Goal: Task Accomplishment & Management: Complete application form

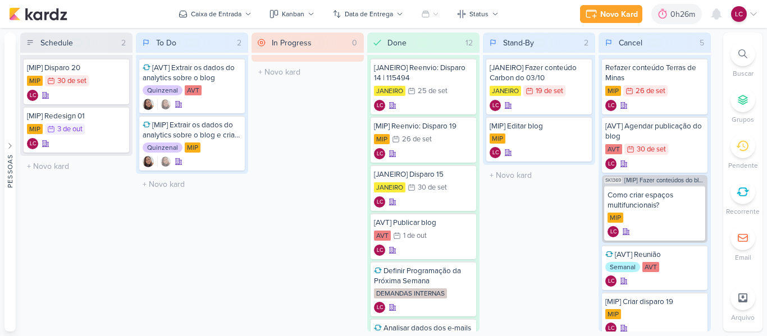
click at [744, 195] on icon at bounding box center [743, 192] width 12 height 12
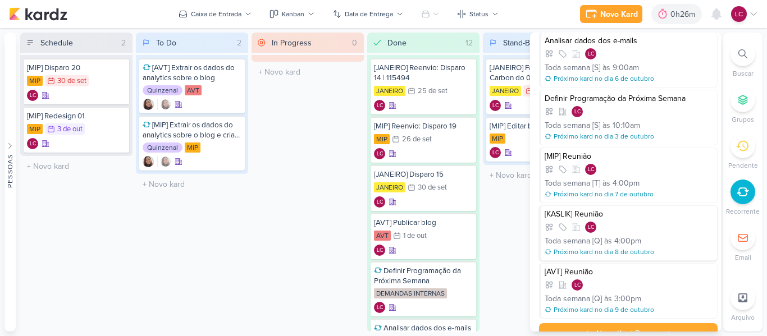
scroll to position [47, 0]
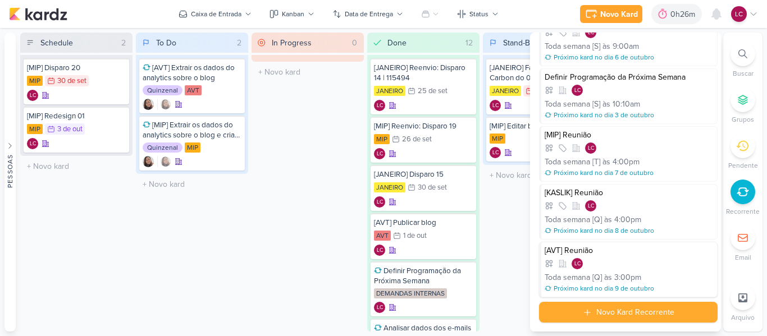
click at [619, 268] on div "LC" at bounding box center [629, 263] width 169 height 11
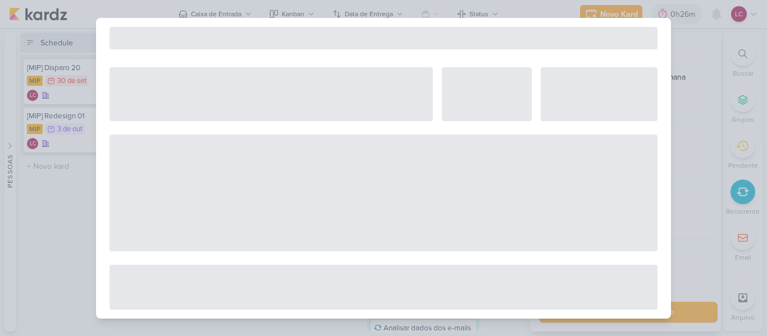
select select "12"
select select "week"
select select "3"
select select "pm"
select select "America/Sao_Paulo"
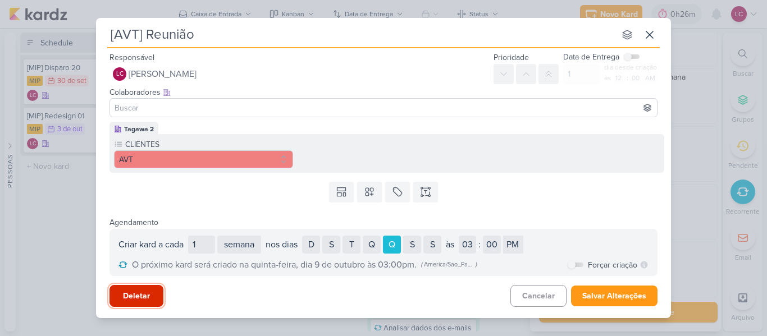
click at [153, 290] on button "Deletar" at bounding box center [137, 296] width 54 height 22
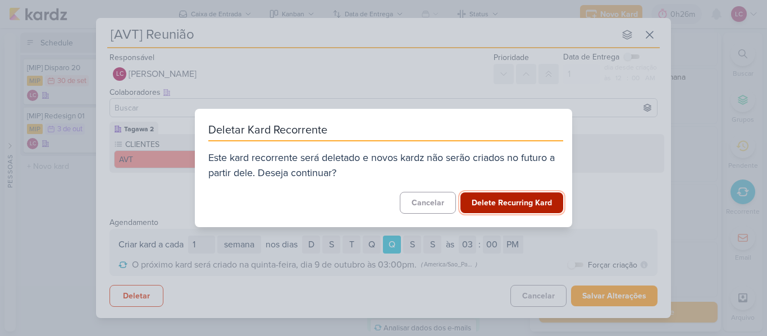
click at [527, 200] on button "Delete Recurring Kard" at bounding box center [511, 203] width 103 height 21
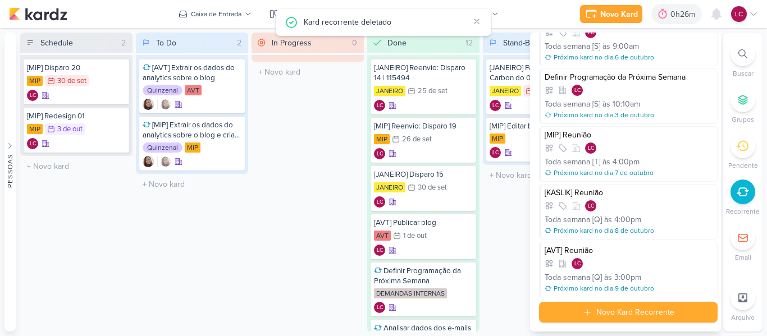
scroll to position [0, 0]
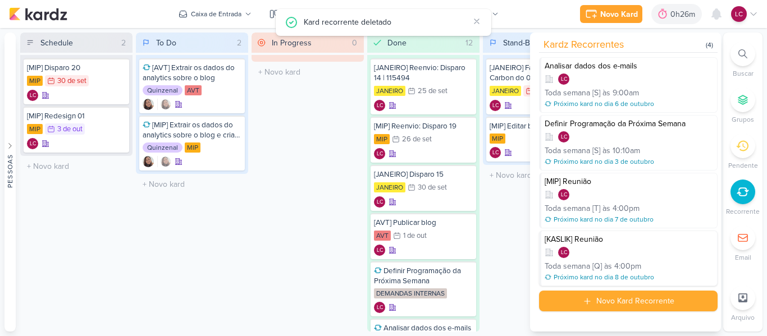
click at [595, 245] on div "[KASLIK] Reunião [PERSON_NAME] semana [Q] às 4:00pm Próximo kard no dia 8 de ou…" at bounding box center [628, 259] width 179 height 56
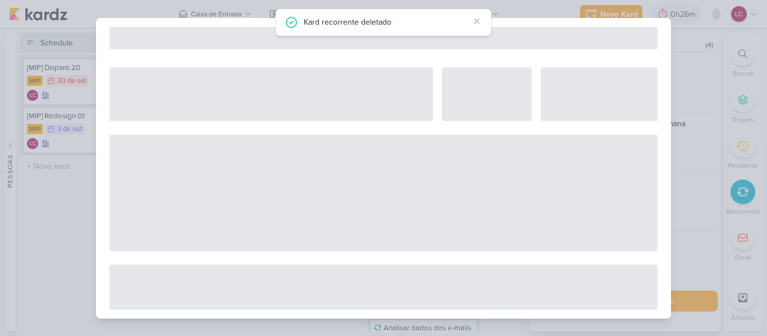
select select "12"
select select "week"
select select "4"
select select "pm"
select select "America/Sao_Paulo"
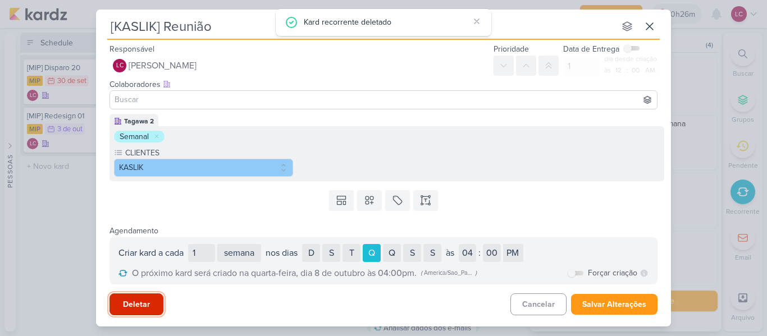
click at [149, 309] on button "Deletar" at bounding box center [137, 305] width 54 height 22
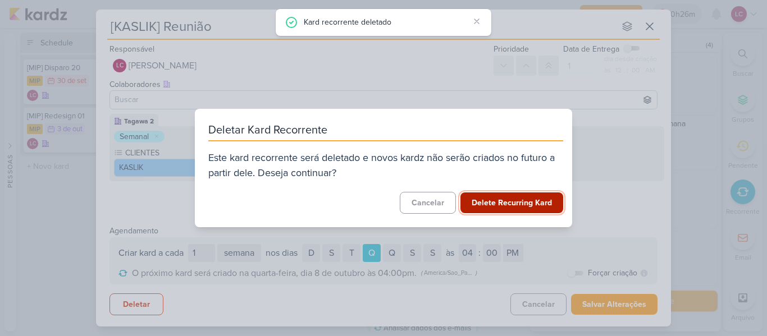
click at [527, 204] on button "Delete Recurring Kard" at bounding box center [511, 203] width 103 height 21
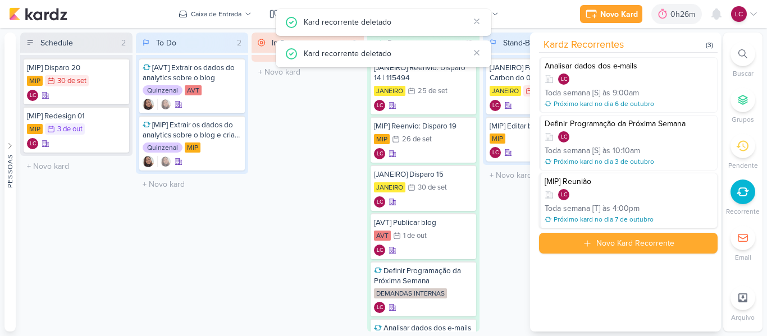
click at [615, 207] on div "4:00pm" at bounding box center [626, 209] width 27 height 12
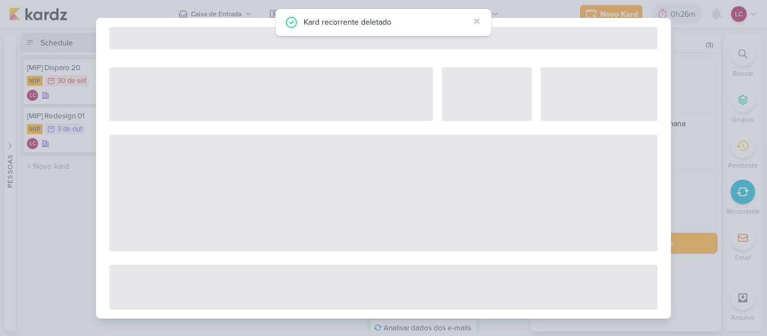
select select "12"
select select "week"
select select "4"
select select "pm"
select select "America/Sao_Paulo"
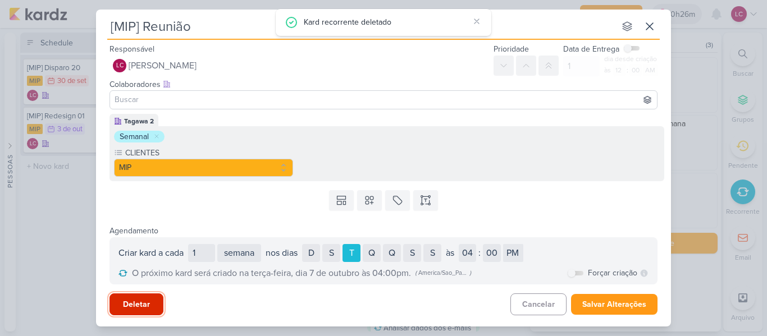
click at [147, 301] on button "Deletar" at bounding box center [137, 305] width 54 height 22
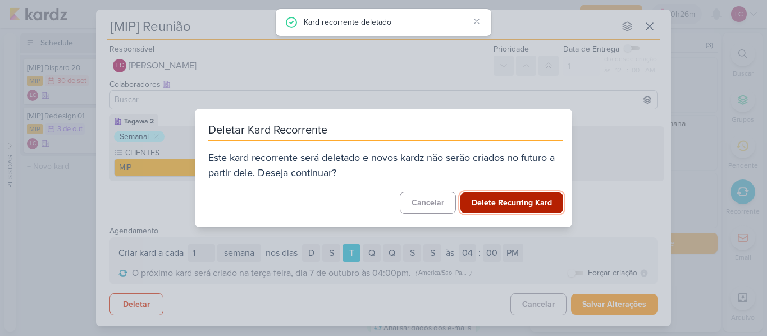
click at [517, 200] on button "Delete Recurring Kard" at bounding box center [511, 203] width 103 height 21
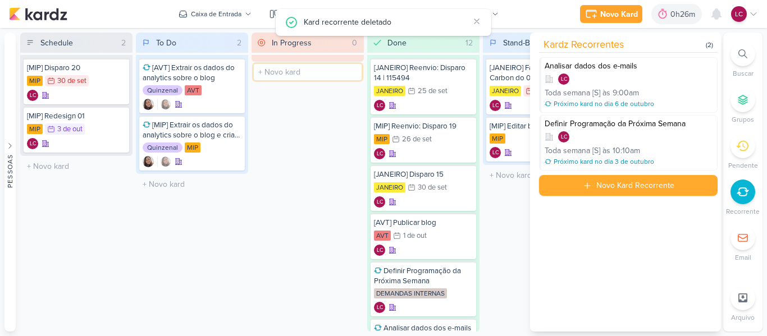
click at [317, 74] on input "text" at bounding box center [308, 72] width 108 height 16
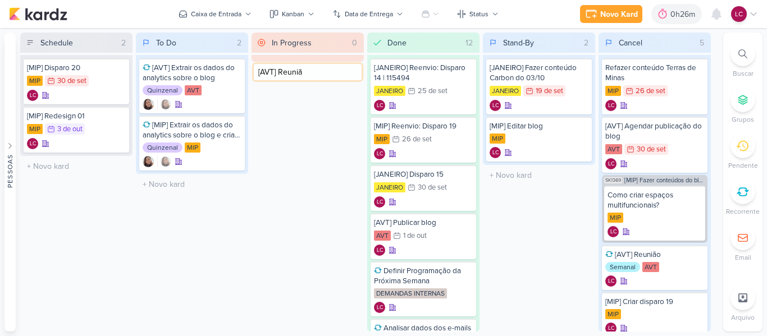
type input "[AVT] Reunião"
click at [285, 65] on div "[AVT] Reunião" at bounding box center [307, 68] width 99 height 10
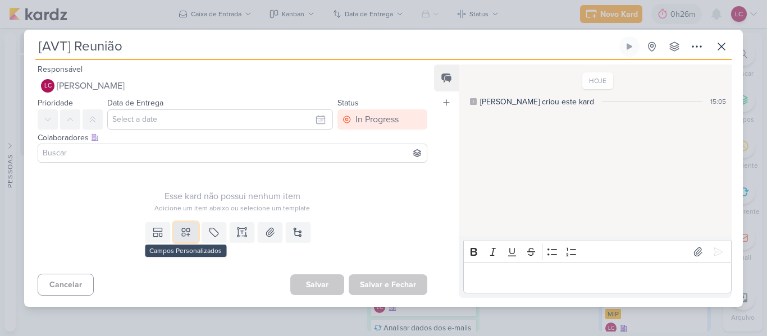
click at [189, 235] on button at bounding box center [186, 232] width 25 height 20
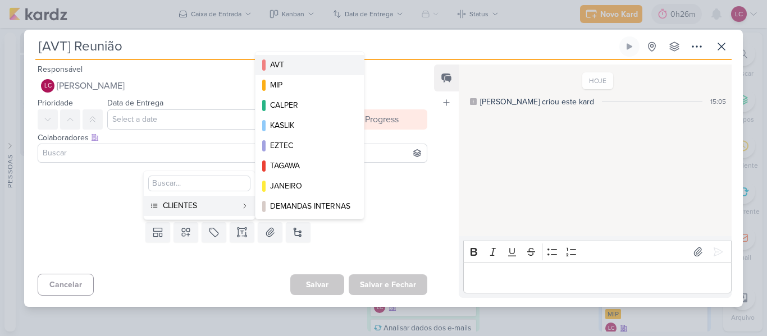
click at [306, 61] on div "AVT" at bounding box center [310, 65] width 80 height 12
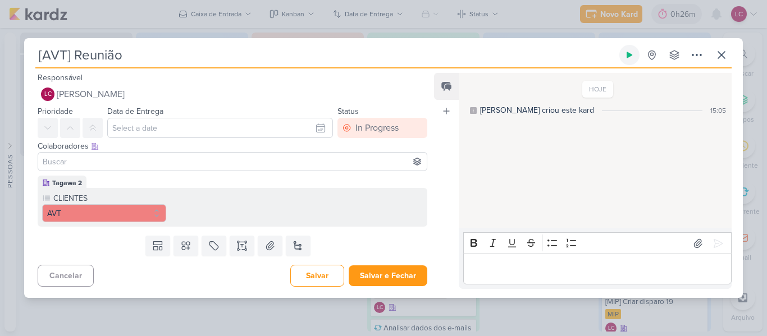
click at [625, 53] on icon at bounding box center [629, 55] width 9 height 9
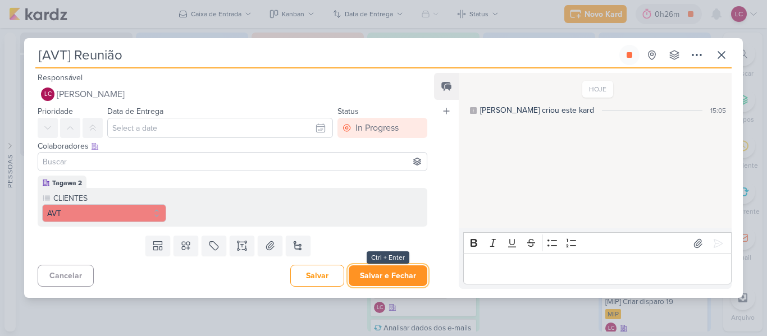
click at [381, 280] on button "Salvar e Fechar" at bounding box center [388, 276] width 79 height 21
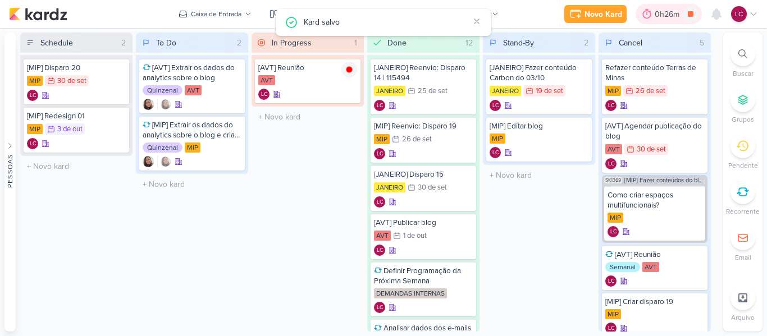
click at [656, 19] on div "0h26m" at bounding box center [669, 14] width 28 height 12
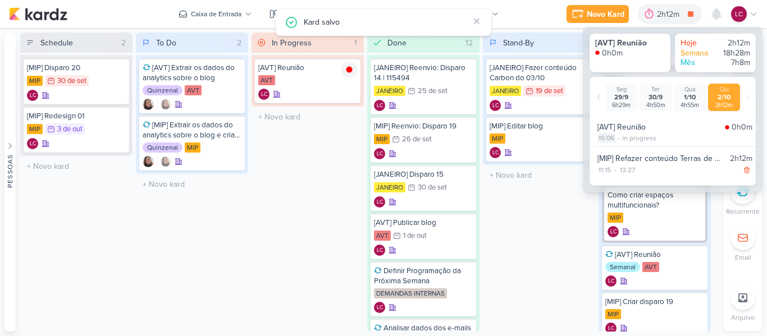
click at [606, 138] on div "15:06" at bounding box center [607, 138] width 18 height 10
select select "15"
click at [622, 151] on select "00 01 02 03 04 05 06 07 08 09 10 11 12 13 14 15 16 17 18 19 20 21 22 23 24 25 2…" at bounding box center [626, 151] width 16 height 13
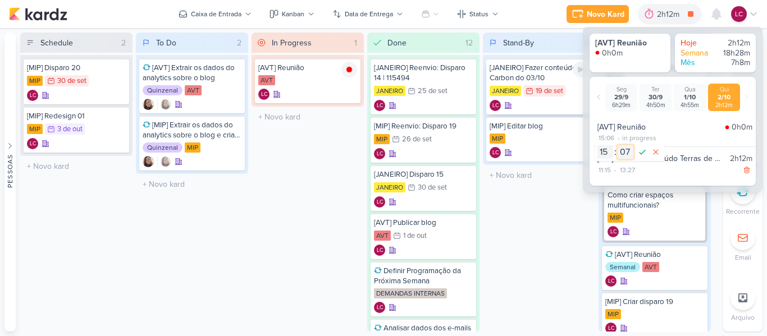
click at [618, 145] on select "00 01 02 03 04 05 06 07 08 09 10 11 12 13 14 15 16 17 18 19 20 21 22 23 24 25 2…" at bounding box center [626, 151] width 16 height 13
click at [628, 157] on select "00 01 02 03 04 05 06 07 08 09 10 11 12 13 14 15 16 17 18 19 20 21 22 23 24 25 2…" at bounding box center [626, 151] width 16 height 13
select select "0"
click at [618, 145] on select "00 01 02 03 04 05 06 07 08 09 10 11 12 13 14 15 16 17 18 19 20 21 22 23 24 25 2…" at bounding box center [626, 151] width 16 height 13
click at [645, 156] on icon at bounding box center [642, 151] width 13 height 13
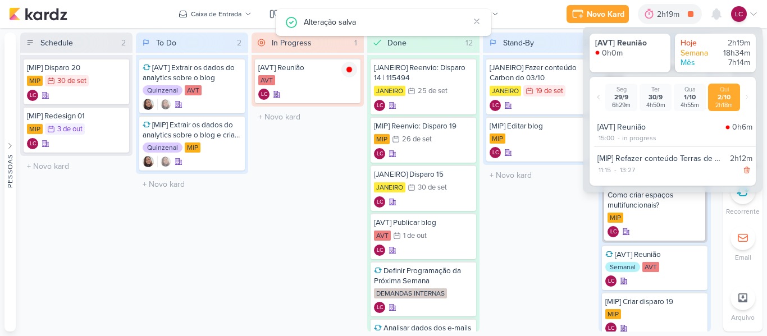
click at [517, 215] on div "Stand-By 2 Mover Para Esquerda Mover Para Direita [GEOGRAPHIC_DATA] [JANEIRO] F…" at bounding box center [539, 182] width 112 height 299
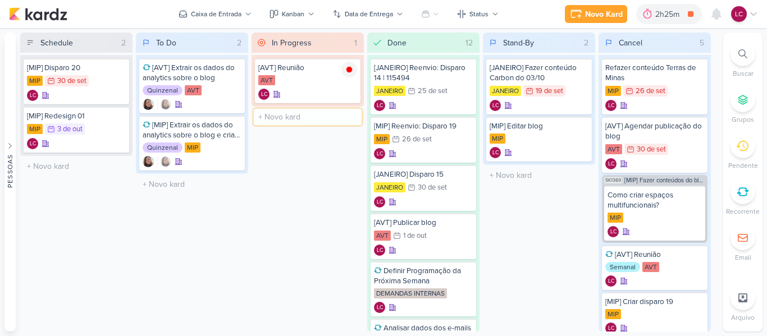
click at [295, 116] on input "text" at bounding box center [308, 117] width 108 height 16
type input "[MIP] Subir disparo pro [PERSON_NAME]"
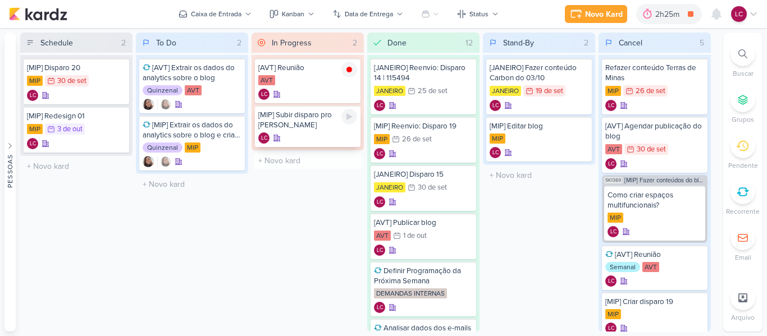
click at [288, 122] on div "[MIP] Subir disparo pro [PERSON_NAME] LC" at bounding box center [308, 127] width 106 height 42
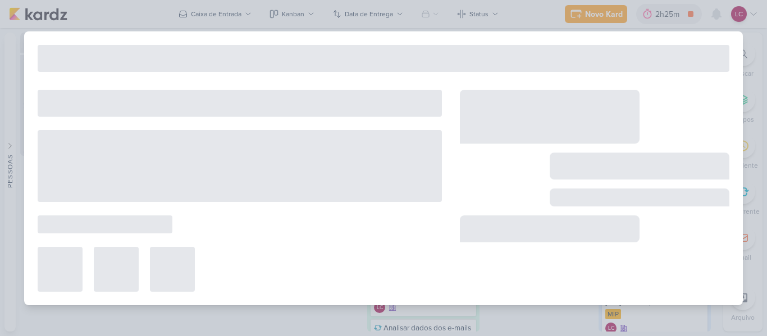
type input "[MIP] Subir disparo pro [PERSON_NAME]"
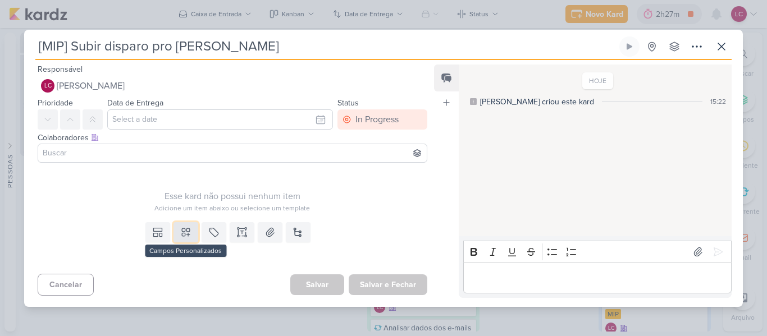
click at [184, 232] on icon at bounding box center [185, 232] width 11 height 11
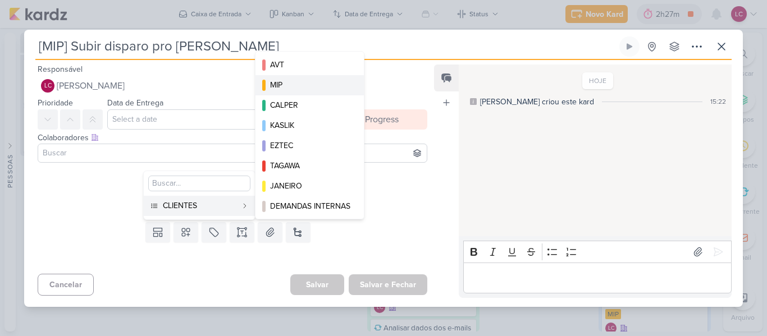
click at [294, 83] on div "MIP" at bounding box center [310, 85] width 80 height 12
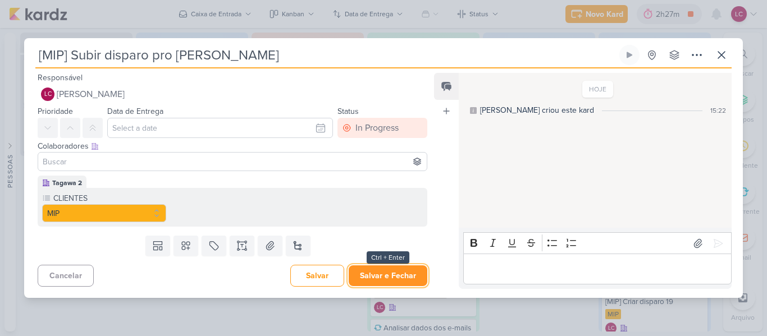
click at [391, 273] on button "Salvar e Fechar" at bounding box center [388, 276] width 79 height 21
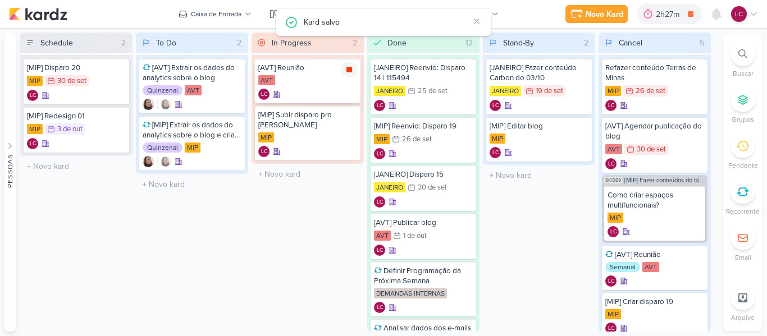
click at [347, 74] on div at bounding box center [349, 70] width 16 height 16
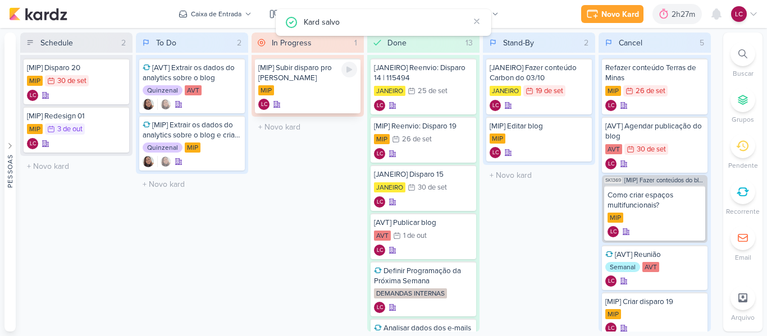
click at [295, 88] on div "[MIP] Subir disparo pro [PERSON_NAME] MIP LC" at bounding box center [308, 85] width 106 height 55
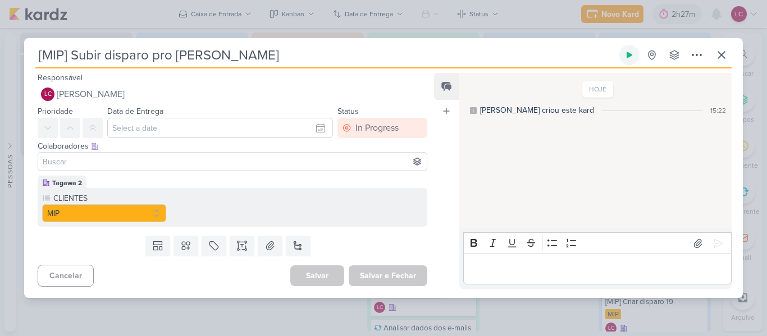
click at [633, 54] on icon at bounding box center [629, 55] width 9 height 9
click at [432, 18] on div "[MIP] Subir disparo pro [PERSON_NAME] por mim" at bounding box center [383, 168] width 767 height 336
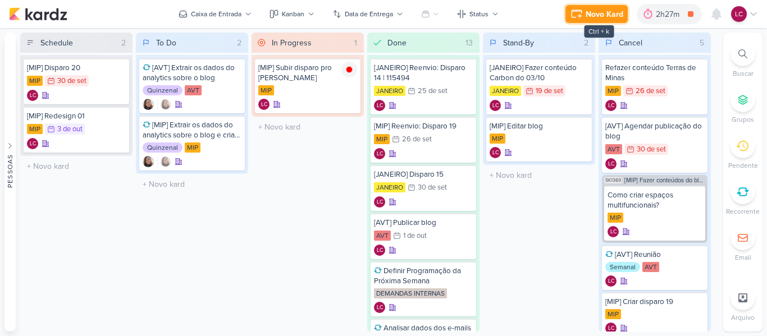
click at [569, 10] on button "Novo Kard" at bounding box center [597, 14] width 62 height 18
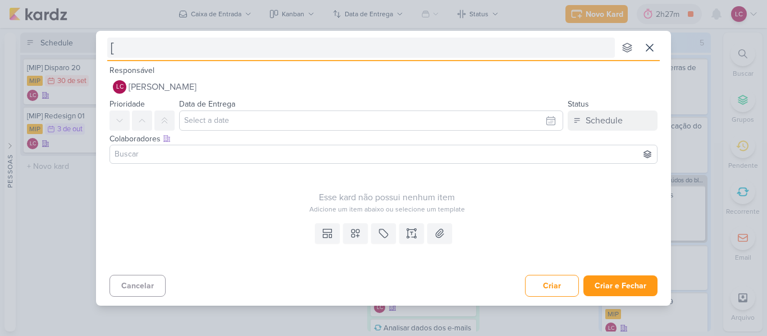
type input "[M"
type input "[MIP"
type input "[MIP] D"
type input "[MIP] Dis"
type input "[MIP] Di"
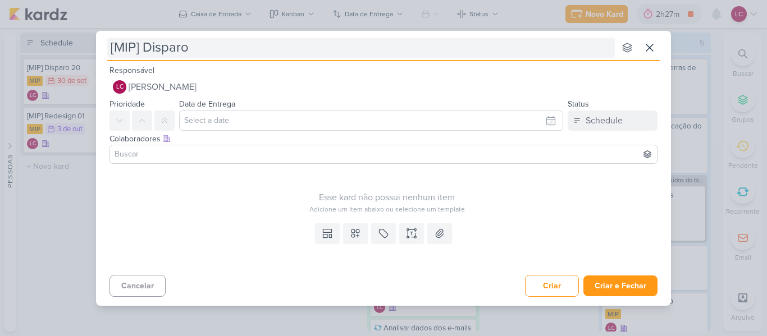
type input "[MIP] Disparo"
type input "[MIP] Disparo 02"
type input "[MIP] Disparo 02/10"
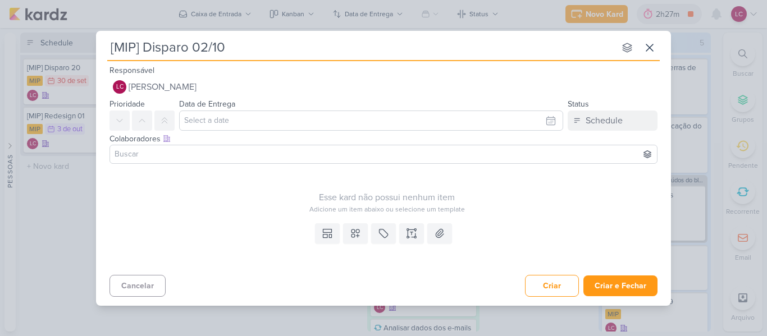
type input "[MIP] Disparo 02/10"
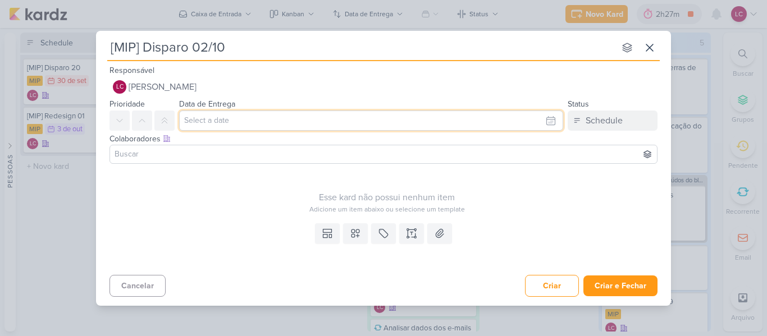
click at [209, 117] on input "text" at bounding box center [371, 121] width 384 height 20
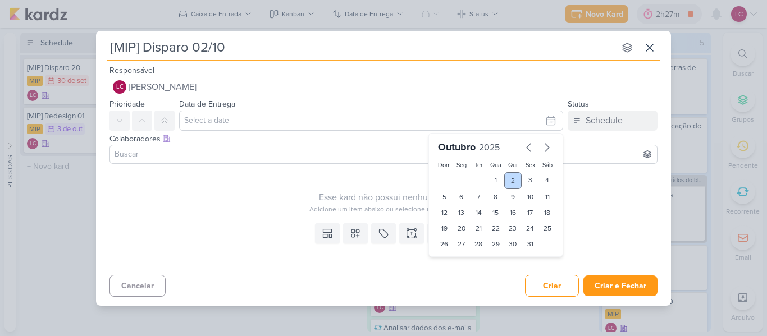
click at [514, 181] on div "2" at bounding box center [512, 180] width 17 height 17
type input "2 de outubro de 2025 às 23:59"
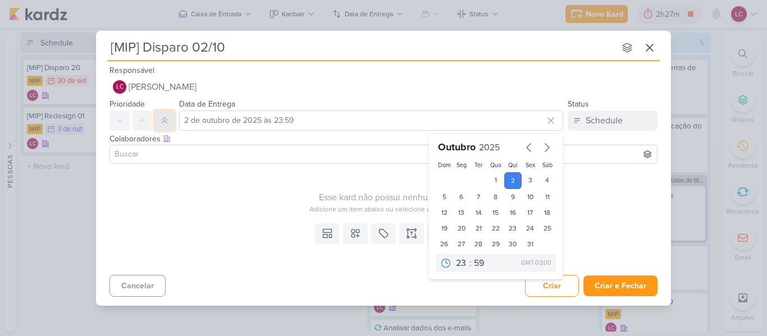
click at [166, 115] on button at bounding box center [164, 121] width 20 height 20
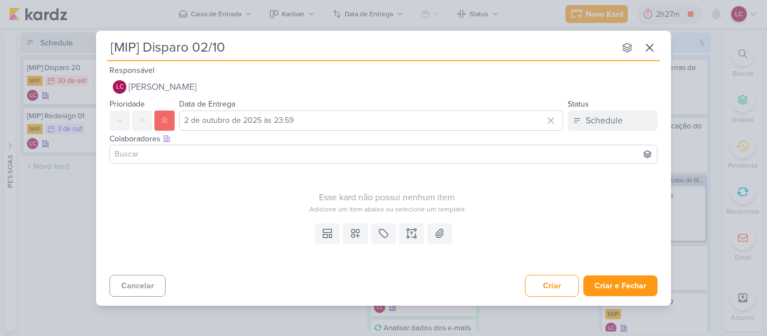
click at [170, 166] on div "Colaboradores Este kard pode ser visível a usuários da sua organização Este kar…" at bounding box center [383, 150] width 575 height 38
click at [166, 154] on input at bounding box center [383, 154] width 542 height 13
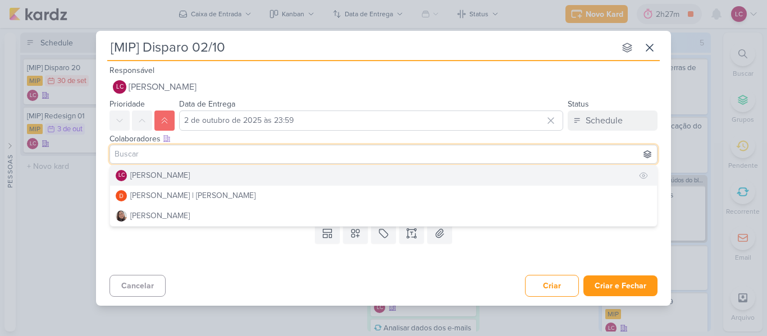
click at [157, 178] on div "[PERSON_NAME]" at bounding box center [160, 176] width 60 height 12
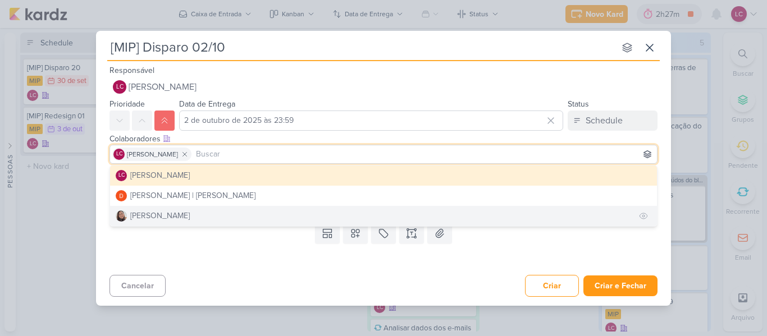
click at [170, 212] on div "[PERSON_NAME]" at bounding box center [160, 216] width 60 height 12
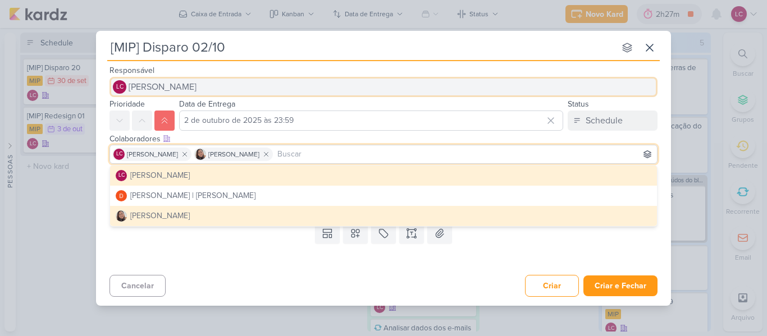
click at [147, 90] on span "[PERSON_NAME]" at bounding box center [163, 86] width 68 height 13
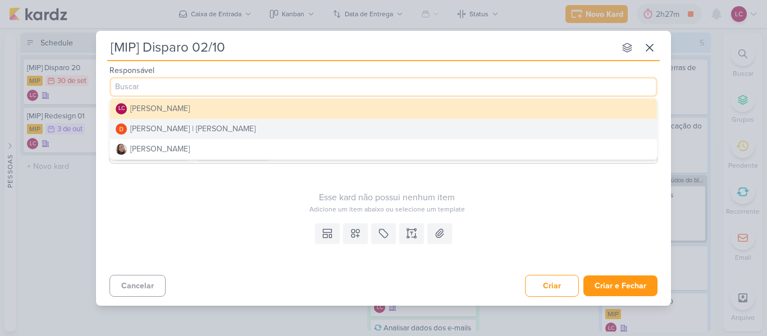
click at [200, 123] on div "[PERSON_NAME] | [PERSON_NAME]" at bounding box center [192, 129] width 125 height 12
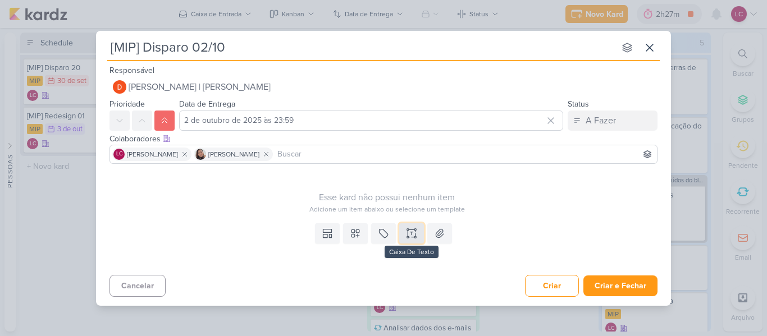
click at [416, 234] on icon at bounding box center [416, 234] width 0 height 6
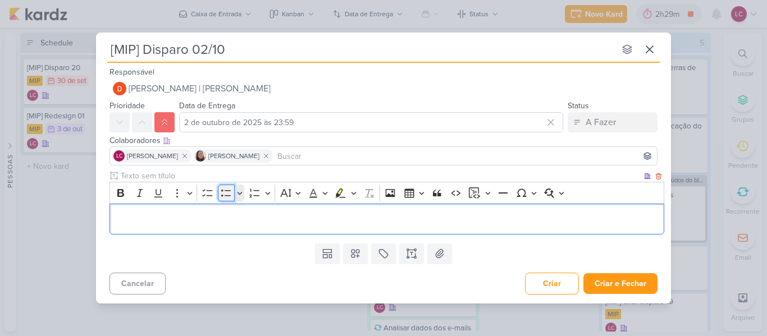
click at [224, 197] on icon "Editor toolbar" at bounding box center [226, 193] width 11 height 11
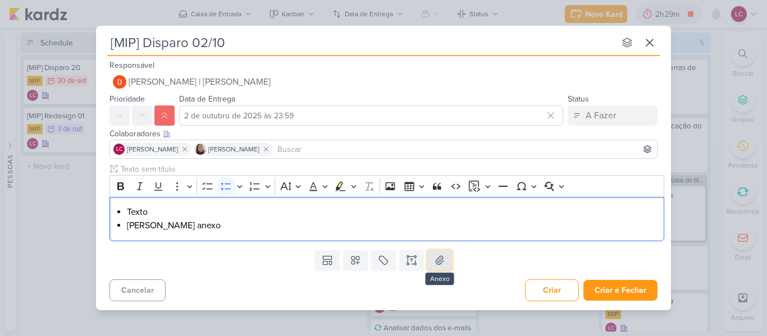
click at [434, 253] on button at bounding box center [439, 260] width 25 height 20
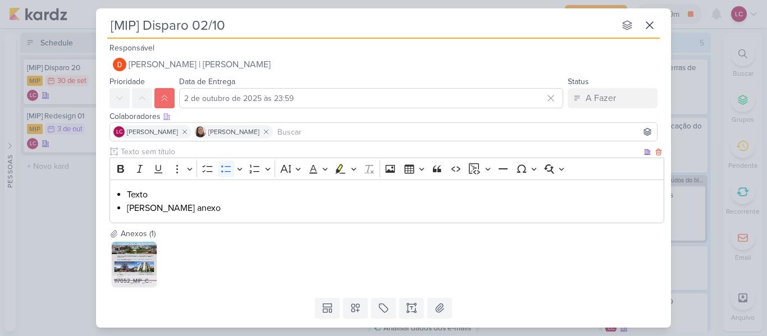
click at [136, 203] on li "[PERSON_NAME] anexo" at bounding box center [393, 208] width 532 height 13
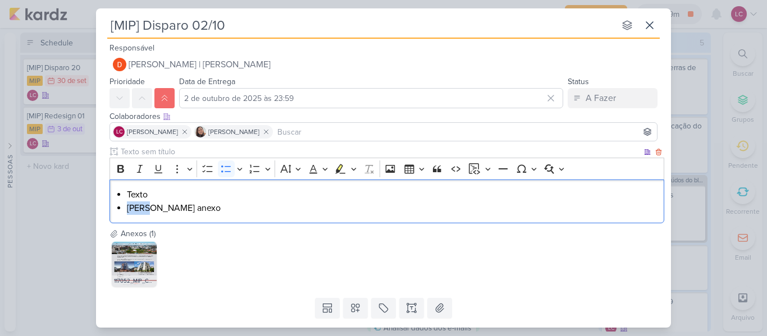
click at [136, 203] on li "[PERSON_NAME] anexo" at bounding box center [393, 208] width 532 height 13
click at [141, 185] on div "Texto [PERSON_NAME] anexo" at bounding box center [387, 202] width 555 height 44
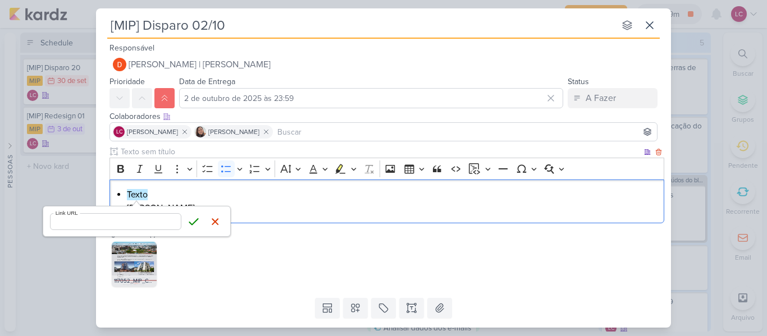
type input "[URL][DOMAIN_NAME]"
click button "Save" at bounding box center [193, 221] width 17 height 17
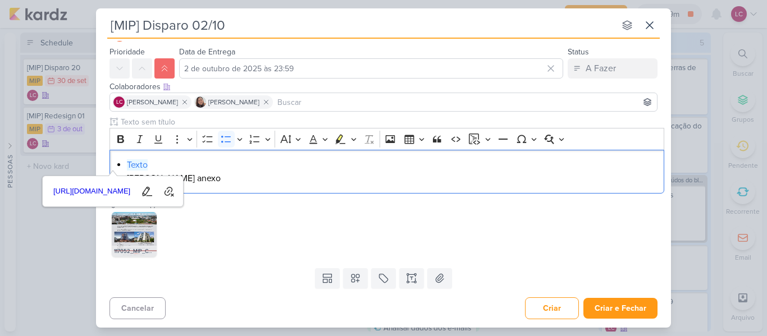
scroll to position [30, 0]
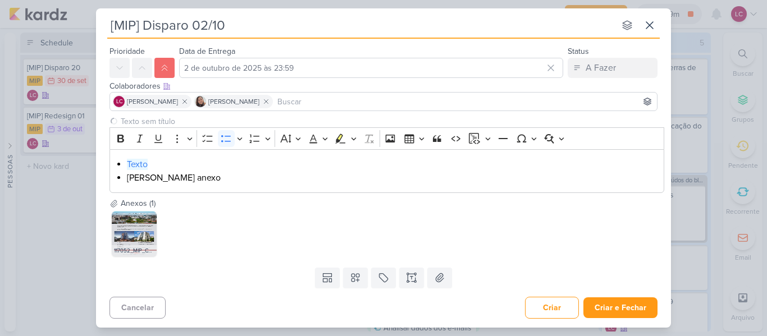
click at [462, 226] on div "117052_MIP_CONSTRUTORA___E-MAIL_MKT___BAIRRO_SANTO_AGOSTINHO___DISPARO_22_v2.jpg" at bounding box center [387, 233] width 555 height 49
click at [615, 305] on button "Criar e Fechar" at bounding box center [620, 308] width 74 height 21
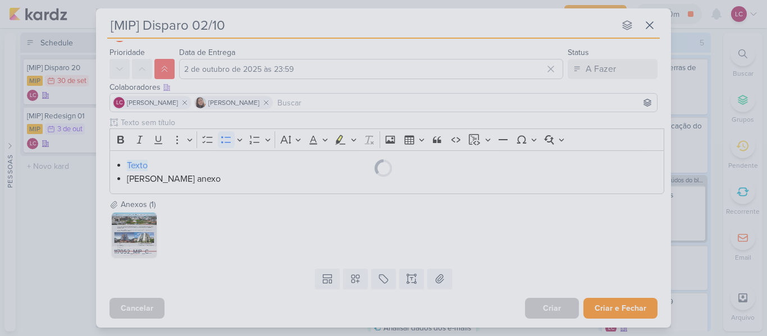
scroll to position [29, 0]
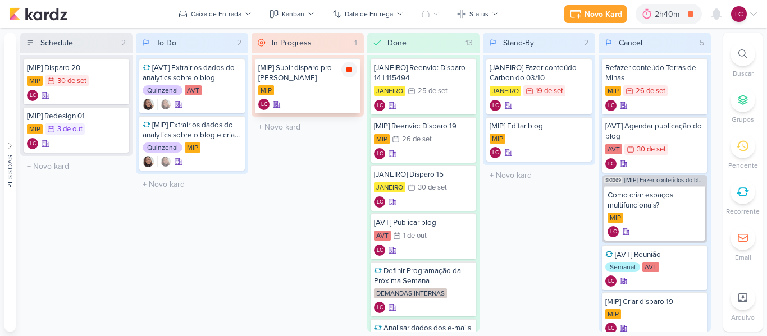
click at [345, 71] on icon at bounding box center [349, 69] width 9 height 9
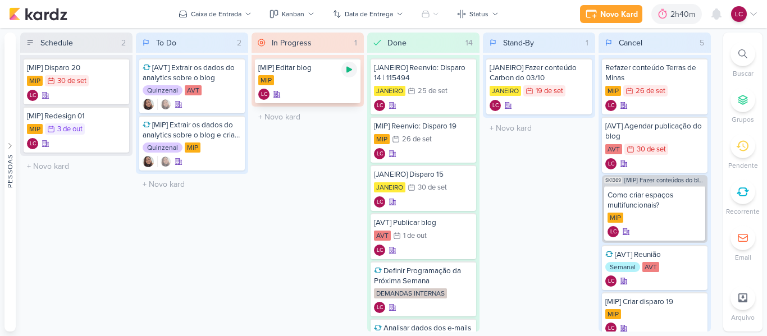
click at [348, 72] on icon at bounding box center [349, 69] width 9 height 9
click at [349, 66] on icon at bounding box center [349, 69] width 9 height 9
